Goal: Task Accomplishment & Management: Manage account settings

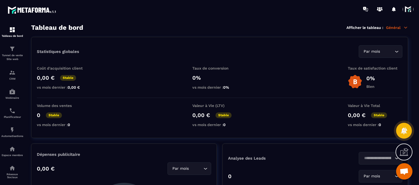
click at [407, 8] on span at bounding box center [408, 9] width 11 height 11
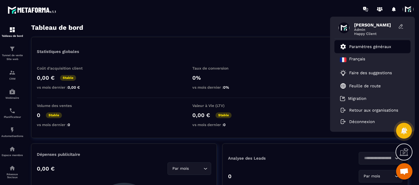
click at [366, 49] on link "Paramètres généraux" at bounding box center [365, 46] width 51 height 7
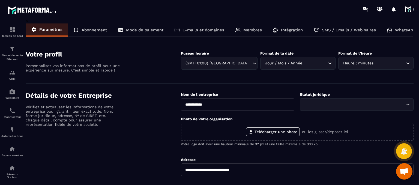
click at [244, 32] on p "Membres" at bounding box center [252, 30] width 19 height 5
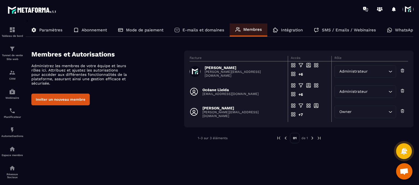
click at [70, 98] on button "Inviter un nouveau membre" at bounding box center [60, 100] width 58 height 12
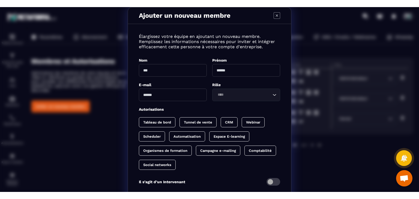
scroll to position [27, 0]
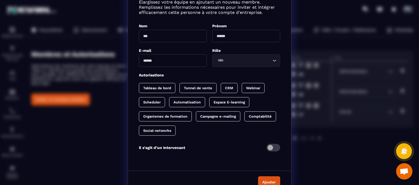
click at [148, 106] on div "Scheduler" at bounding box center [152, 102] width 26 height 10
click at [223, 91] on div "CRM" at bounding box center [229, 88] width 17 height 10
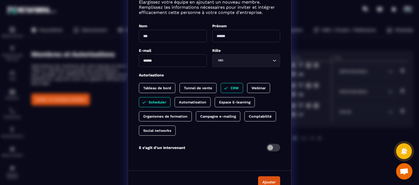
click at [92, 162] on div "Ajouter un nouveau membre Élargissez votre équipe en ajoutant un nouveau membre…" at bounding box center [209, 83] width 419 height 221
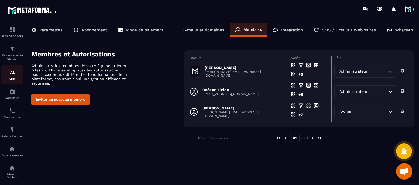
click at [11, 79] on p "CRM" at bounding box center [12, 78] width 22 height 3
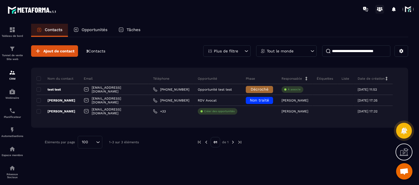
click at [380, 9] on icon at bounding box center [379, 10] width 3 height 2
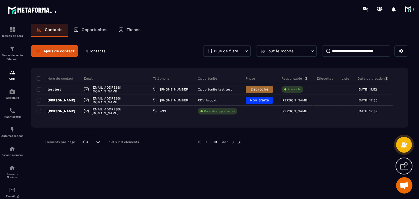
click at [408, 10] on span at bounding box center [408, 9] width 11 height 11
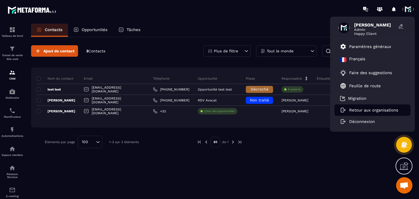
click at [366, 112] on p "Retour aux organisations" at bounding box center [373, 110] width 49 height 5
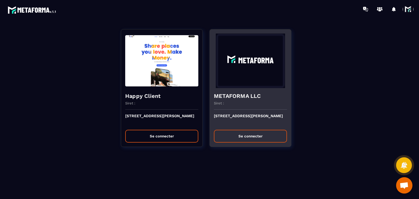
click at [238, 142] on button "Se connecter" at bounding box center [250, 136] width 73 height 13
